Goal: Find specific page/section: Find specific page/section

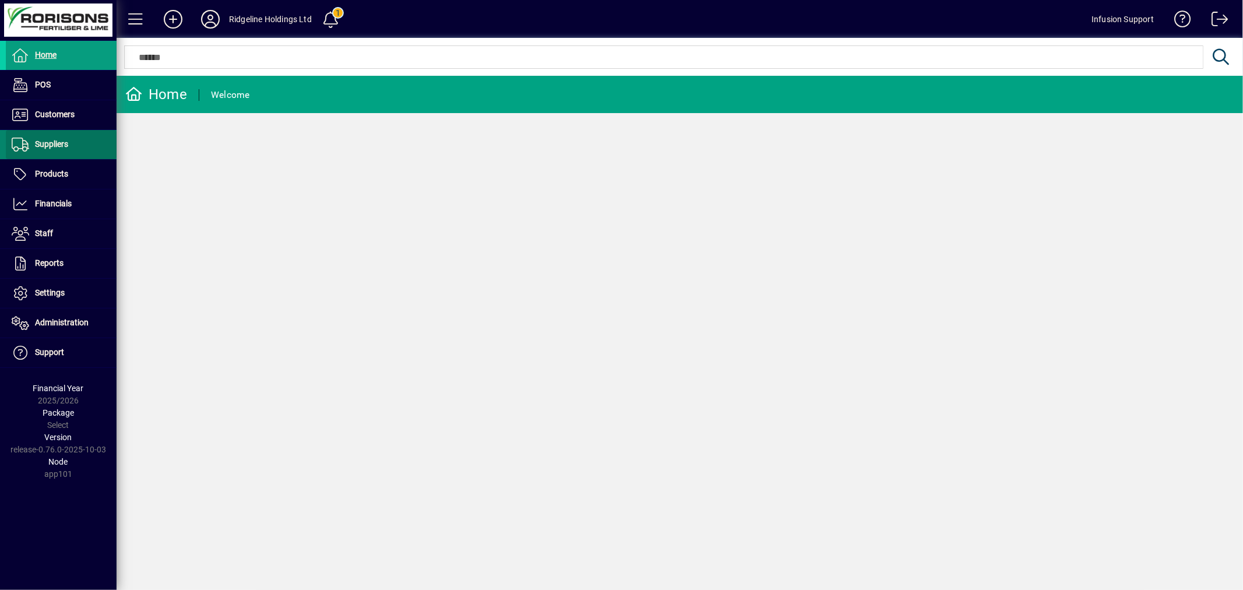
click at [71, 150] on span at bounding box center [61, 145] width 111 height 28
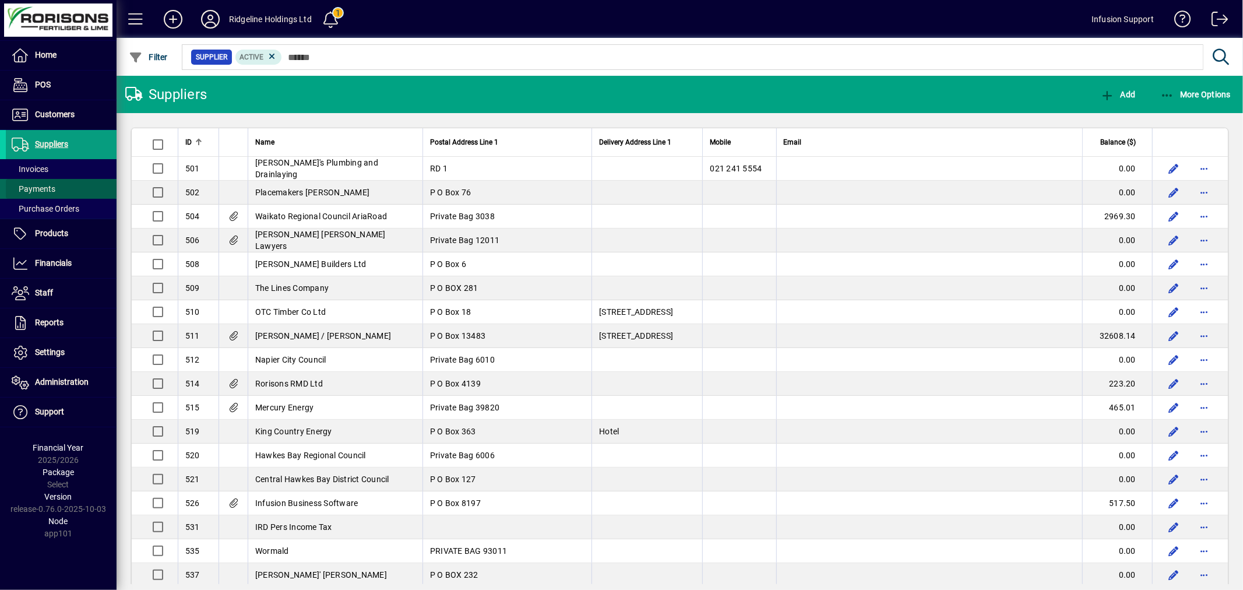
click at [66, 182] on span at bounding box center [61, 189] width 111 height 28
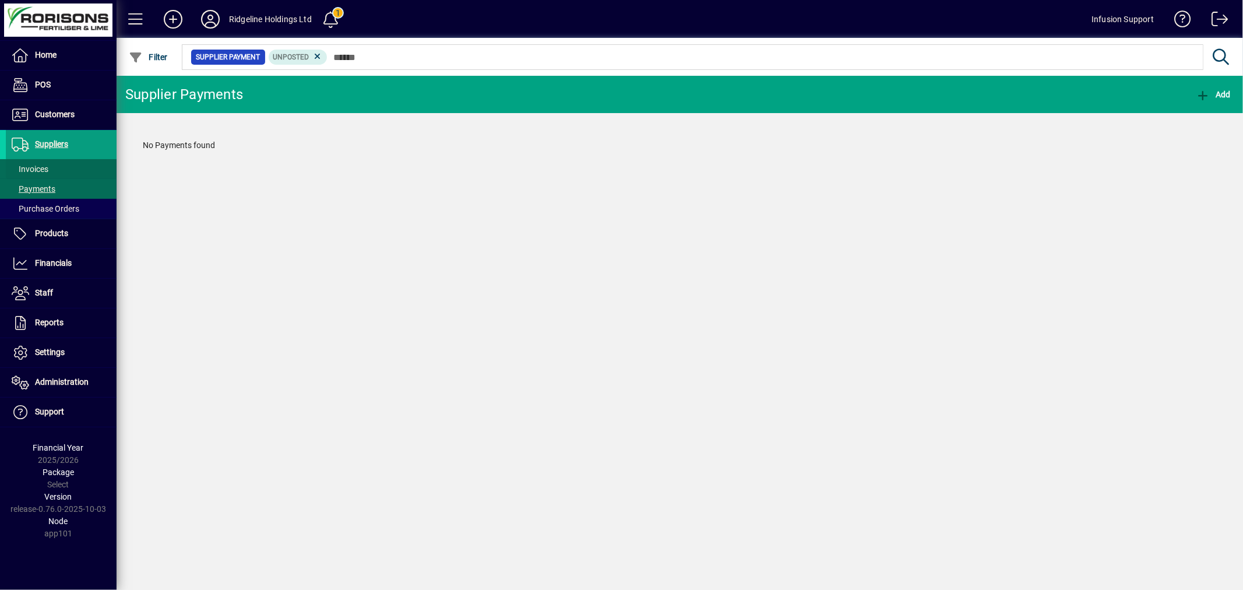
click at [68, 173] on span at bounding box center [61, 169] width 111 height 28
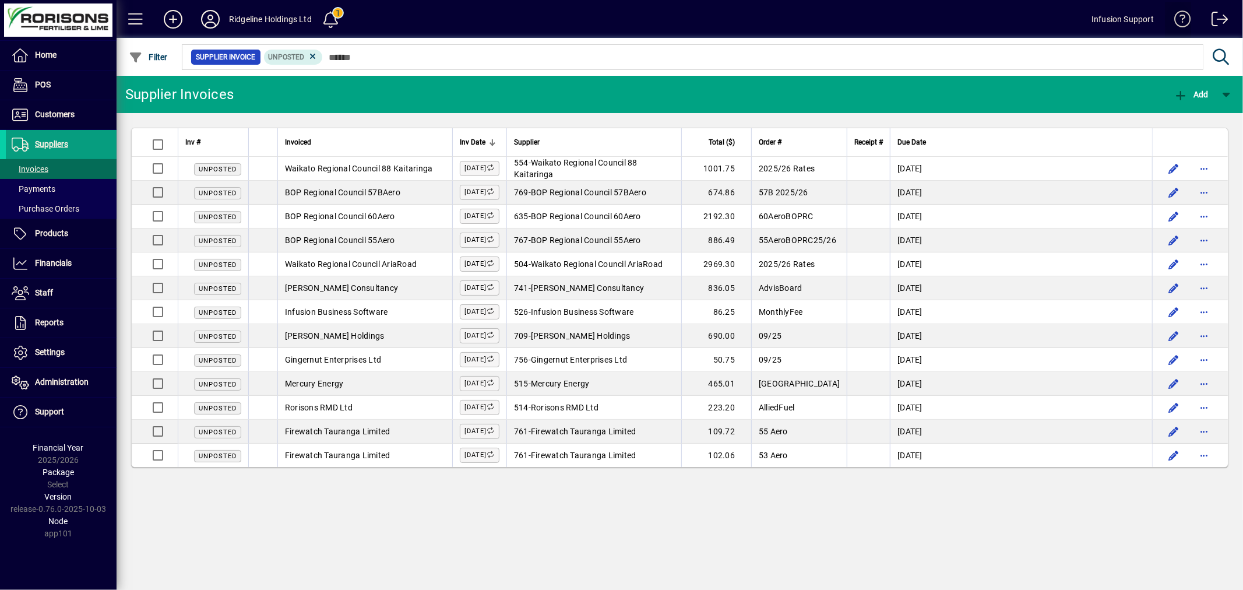
click at [1184, 16] on span at bounding box center [1179, 22] width 28 height 28
click at [209, 10] on icon at bounding box center [210, 19] width 23 height 19
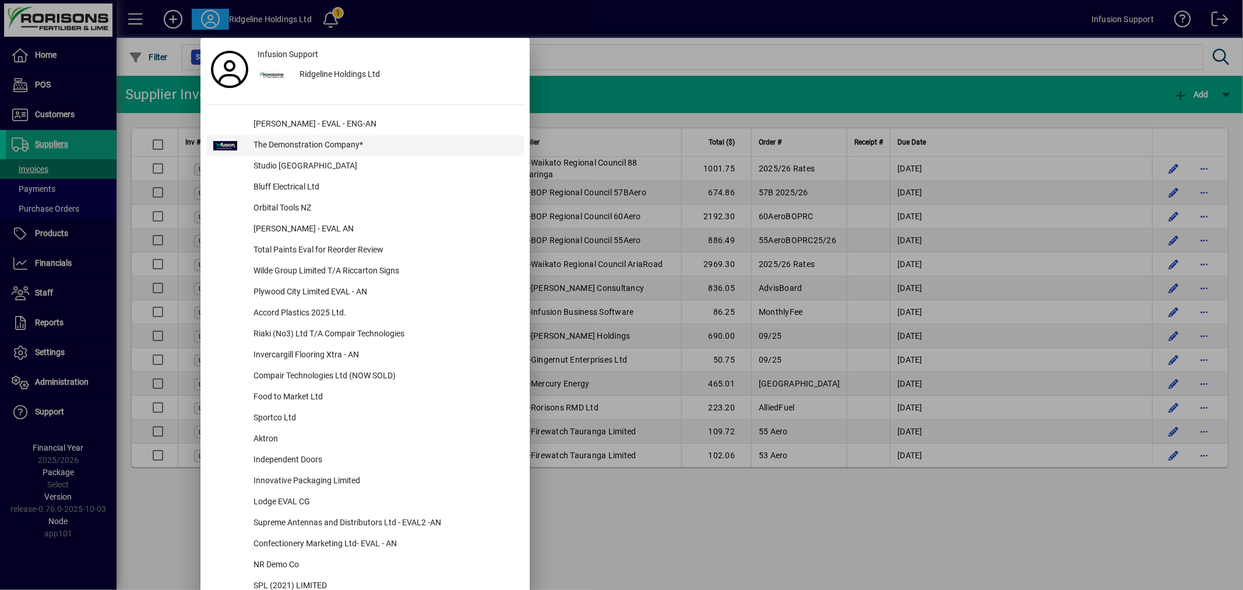
click at [309, 142] on div "The Demonstration Company*" at bounding box center [384, 145] width 280 height 21
